Goal: Download file/media

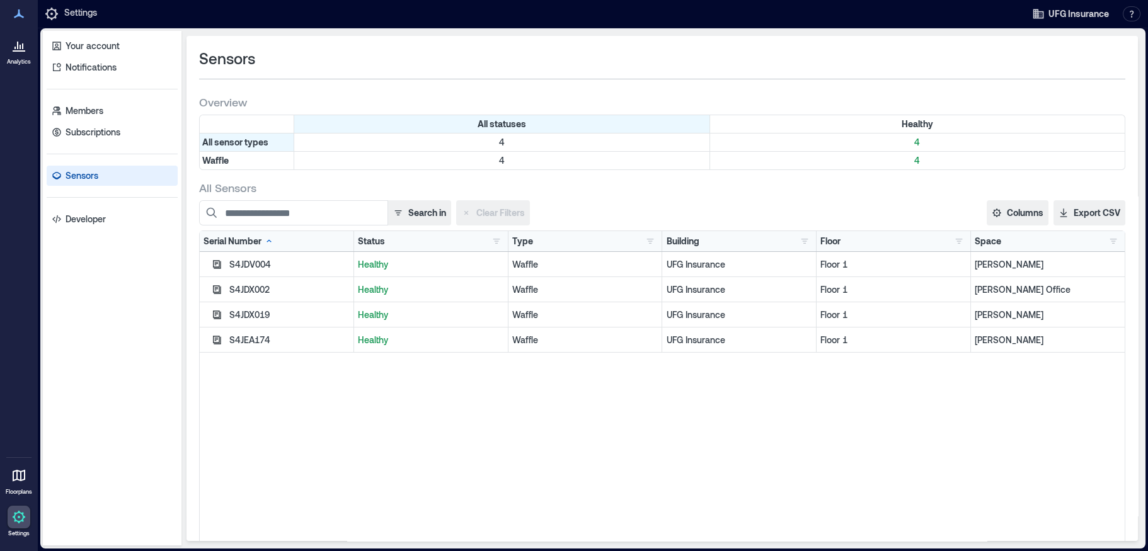
click at [16, 50] on icon at bounding box center [19, 50] width 13 height 1
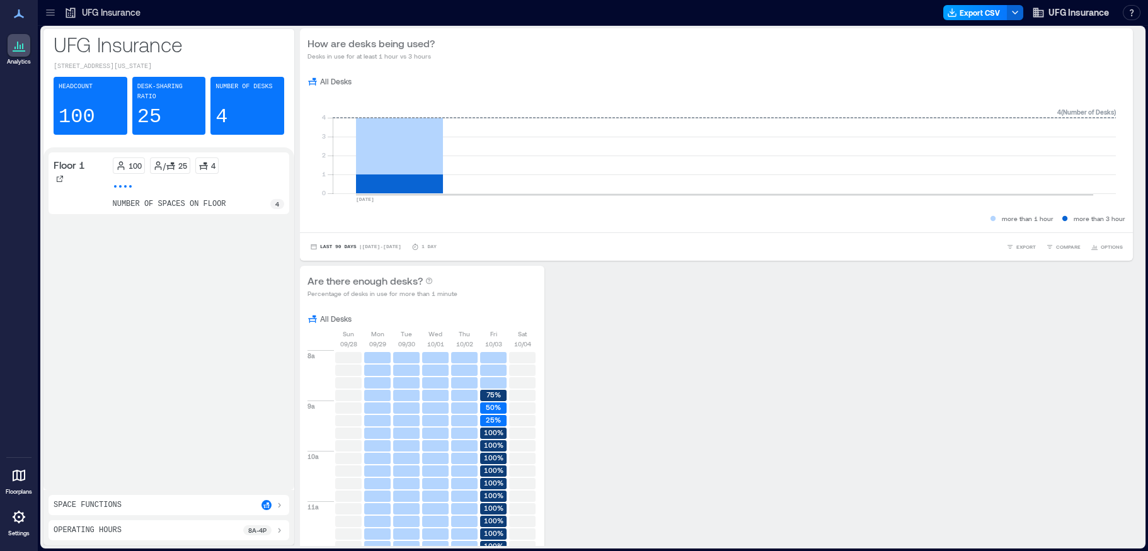
click at [991, 14] on button "Export CSV" at bounding box center [975, 12] width 64 height 15
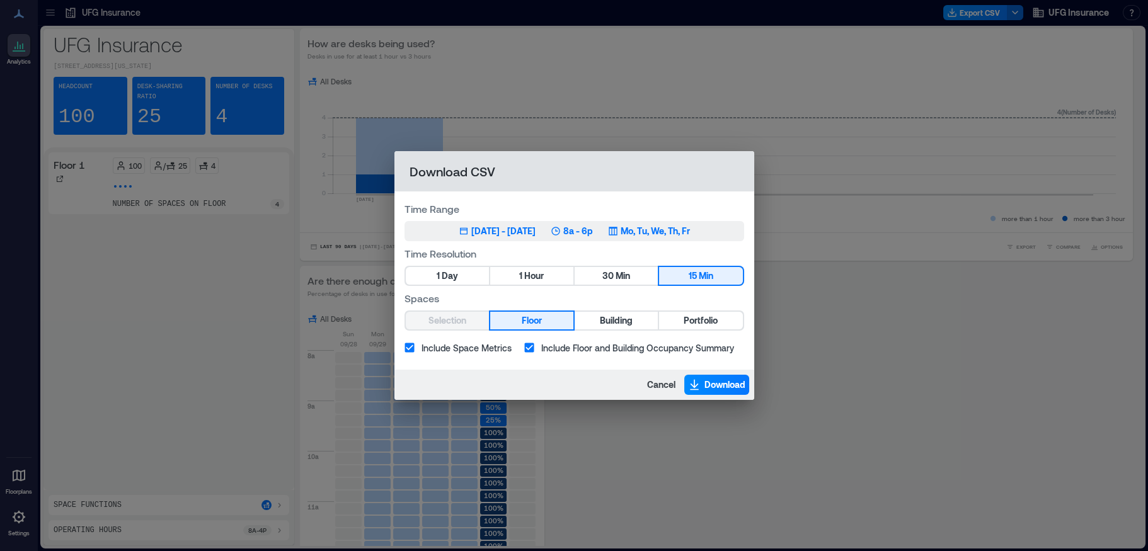
click at [471, 231] on div "[DATE] - [DATE]" at bounding box center [503, 231] width 64 height 13
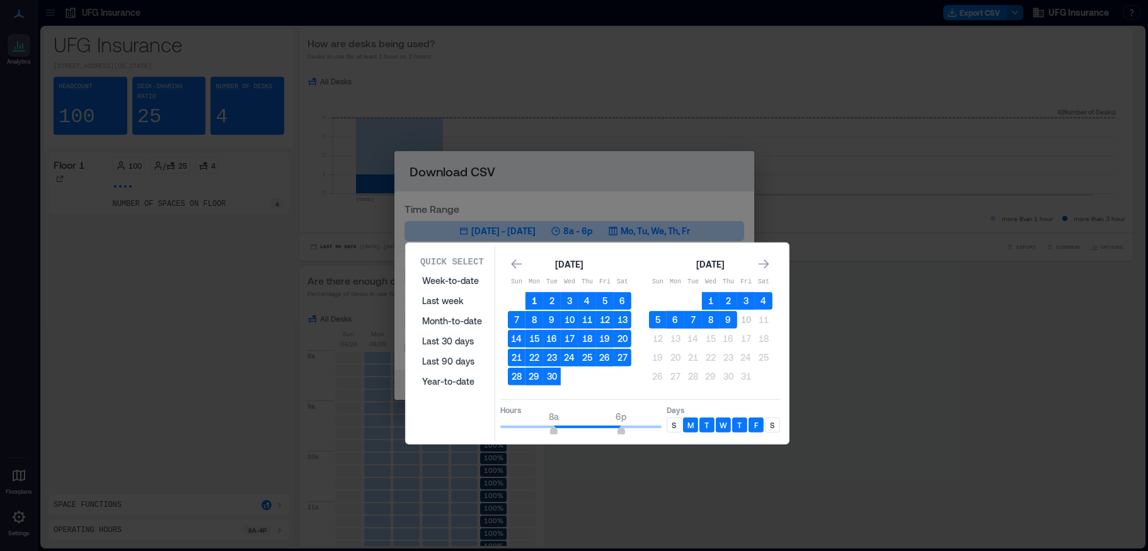
click at [530, 300] on button "1" at bounding box center [534, 301] width 18 height 18
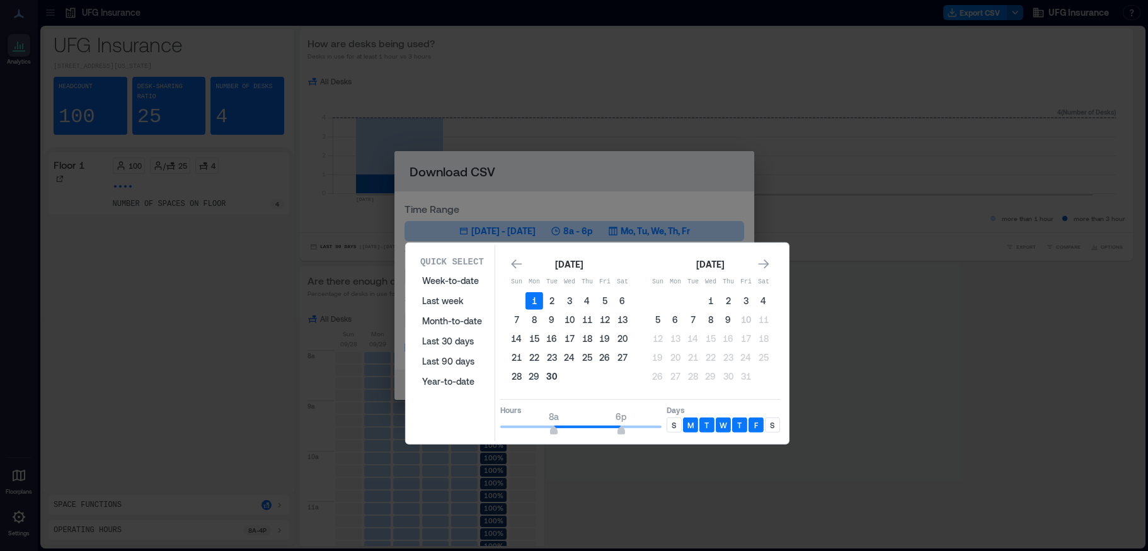
click at [550, 375] on button "30" at bounding box center [552, 377] width 18 height 18
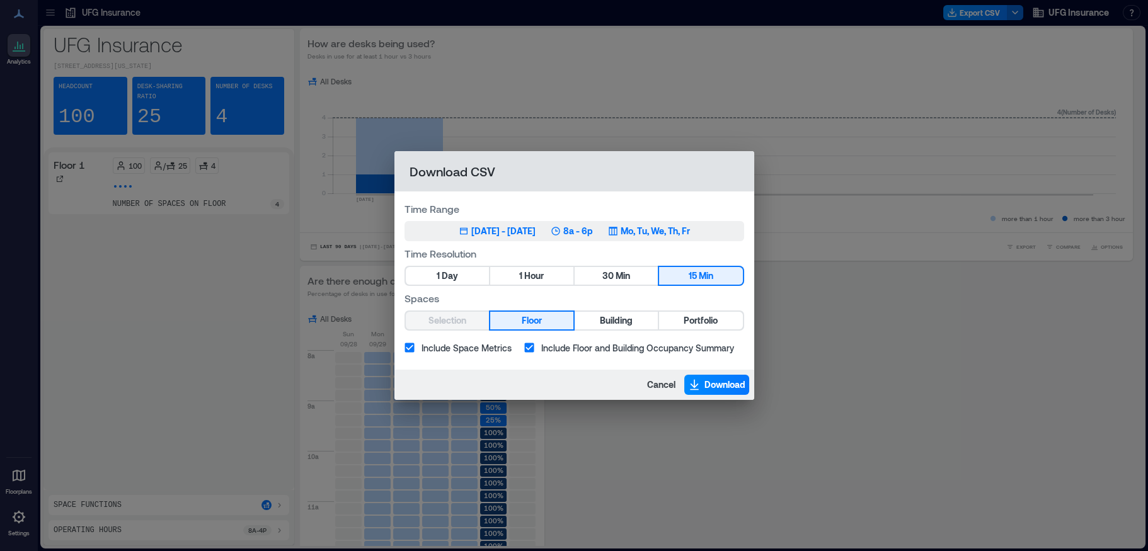
click at [593, 230] on p "8a - 6p" at bounding box center [578, 231] width 30 height 13
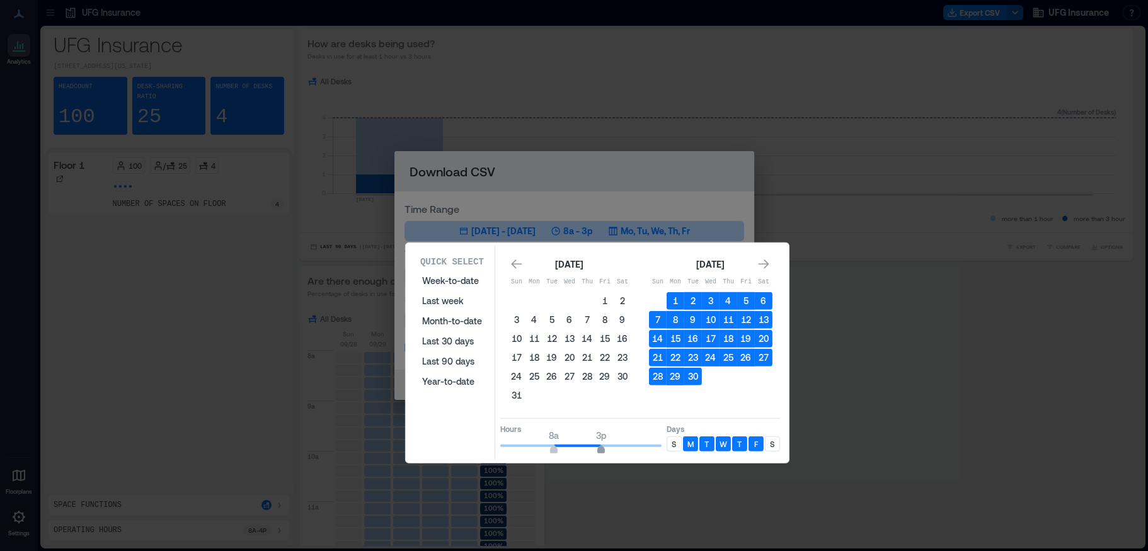
type input "**"
drag, startPoint x: 619, startPoint y: 447, endPoint x: 607, endPoint y: 450, distance: 12.2
click at [607, 450] on span "4p" at bounding box center [608, 450] width 8 height 5
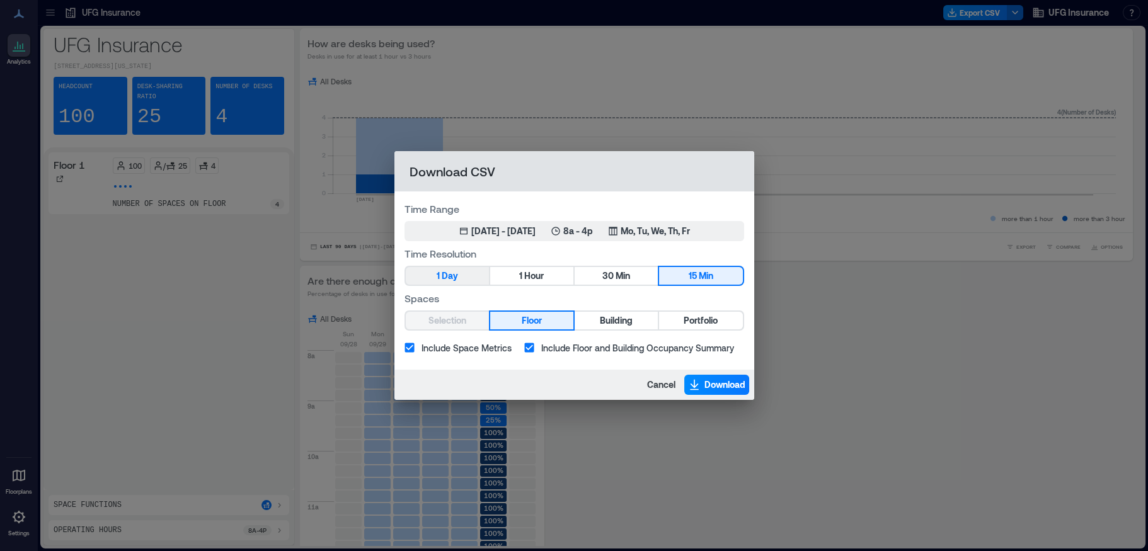
click at [443, 276] on span "Day" at bounding box center [450, 276] width 16 height 16
click at [704, 386] on span "Download" at bounding box center [724, 385] width 41 height 13
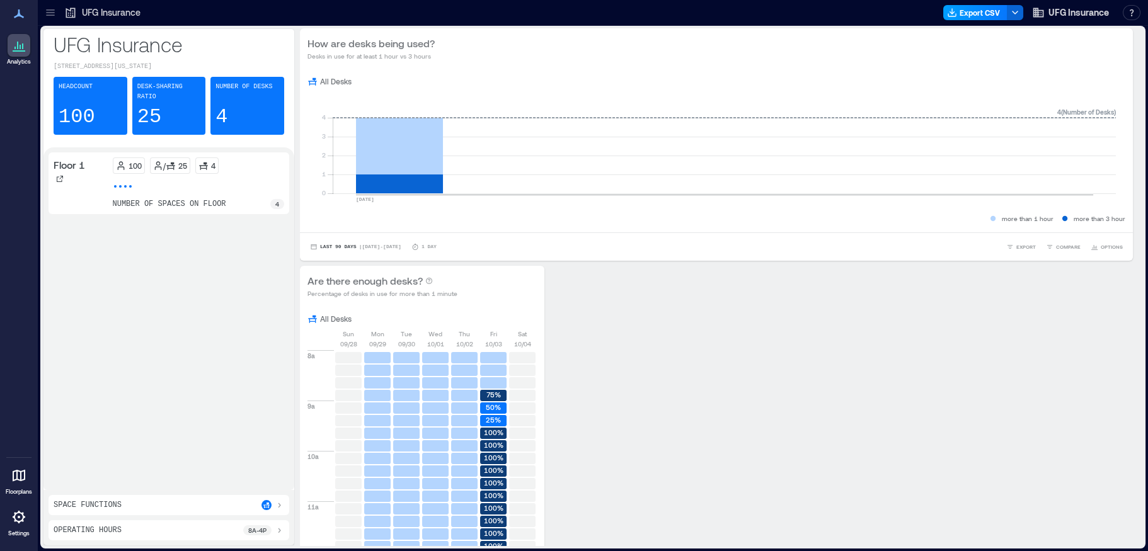
click at [981, 9] on button "Export CSV" at bounding box center [975, 12] width 64 height 15
